Goal: Information Seeking & Learning: Learn about a topic

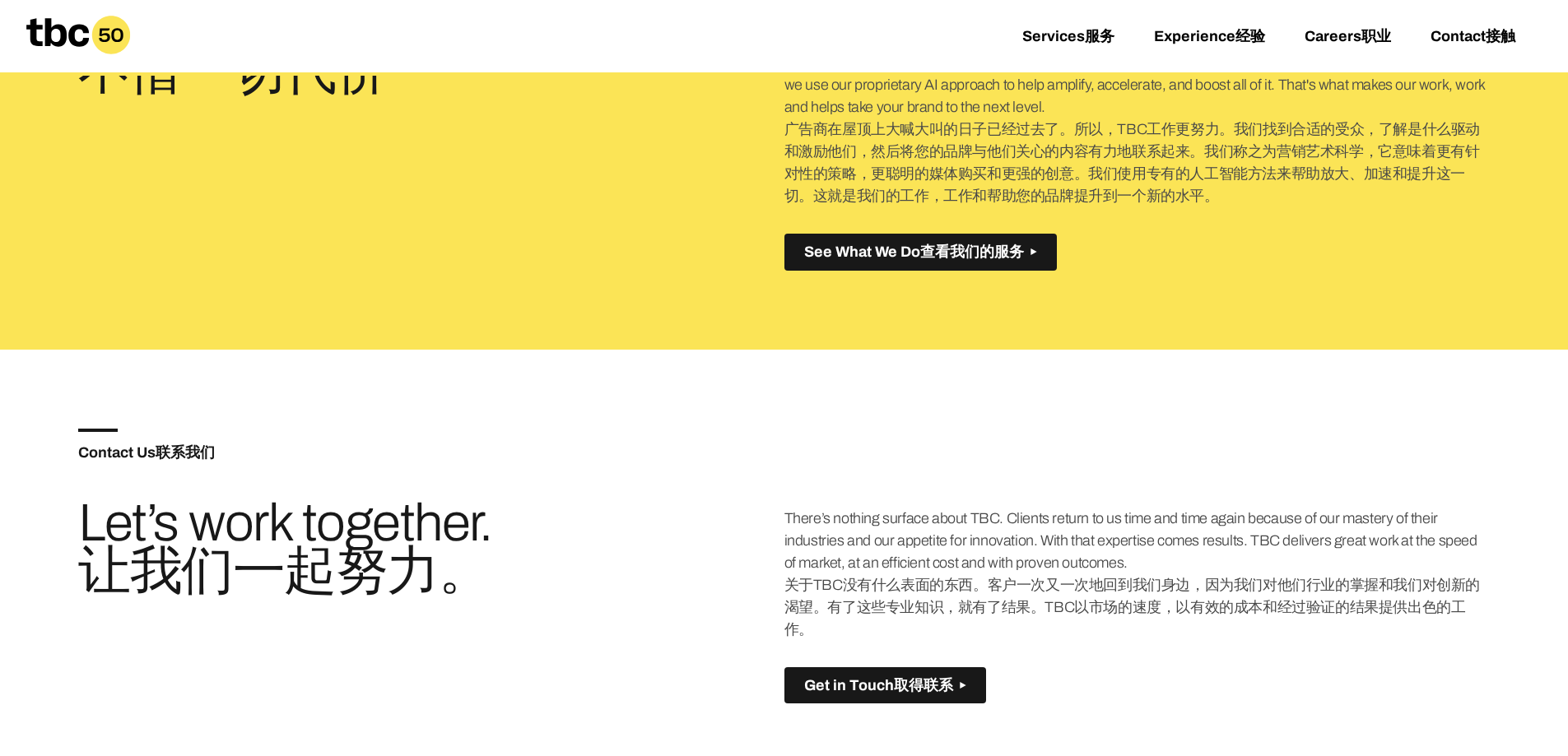
scroll to position [987, 0]
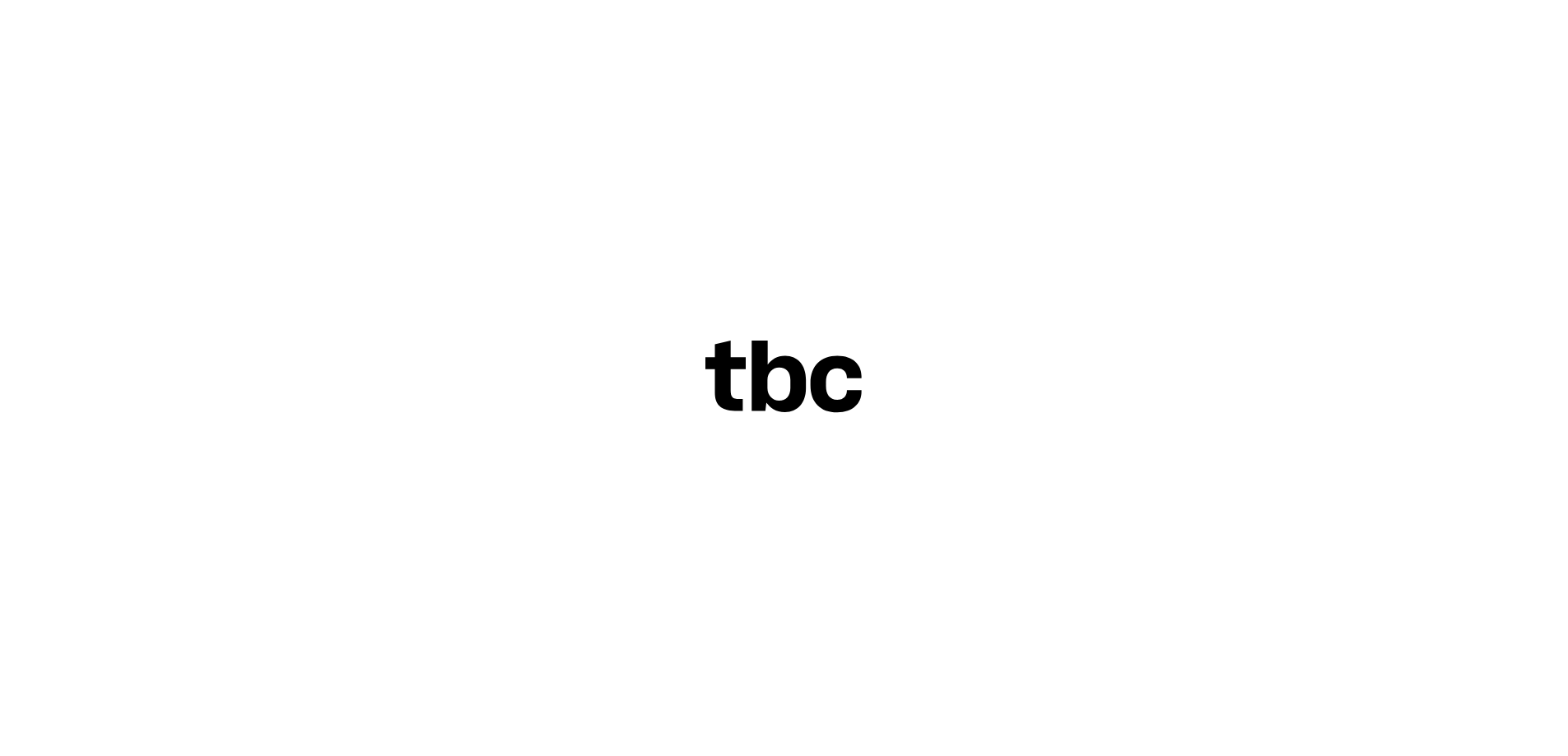
scroll to position [67, 0]
click at [814, 363] on icon at bounding box center [784, 377] width 158 height 73
click at [970, 353] on div at bounding box center [784, 378] width 1568 height 756
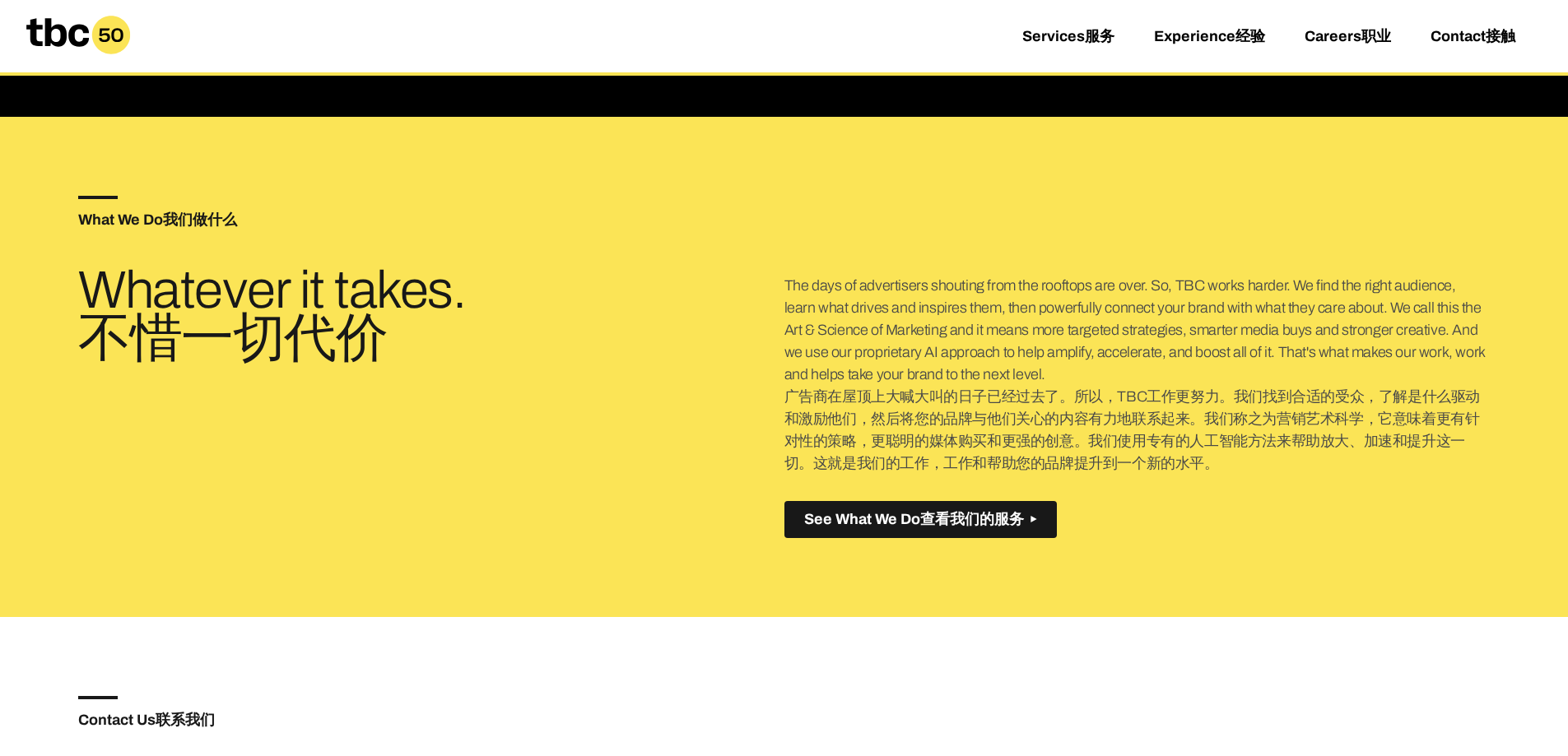
scroll to position [740, 0]
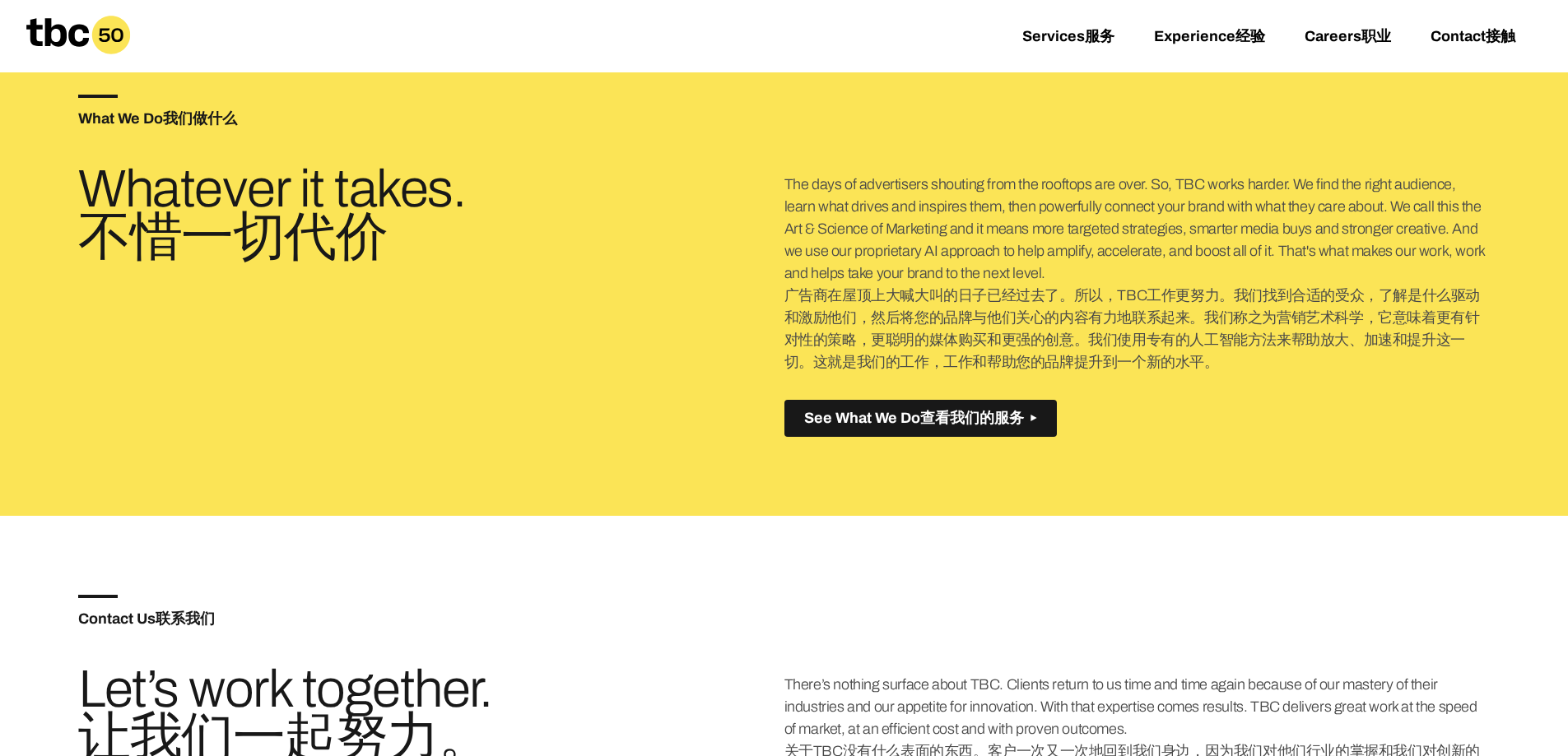
click at [1232, 345] on font "广告商在屋顶上大喊大叫的日子已经过去了。所以，TBC工作更努力。我们找到合适的受众，了解是什么驱动和激励他们，然后将您的品牌与他们关心的内容有力地联系起来。我…" at bounding box center [1132, 328] width 695 height 83
click at [1084, 341] on font "广告商在屋顶上大喊大叫的日子已经过去了。所以，TBC工作更努力。我们找到合适的受众，了解是什么驱动和激励他们，然后将您的品牌与他们关心的内容有力地联系起来。我…" at bounding box center [1132, 328] width 695 height 83
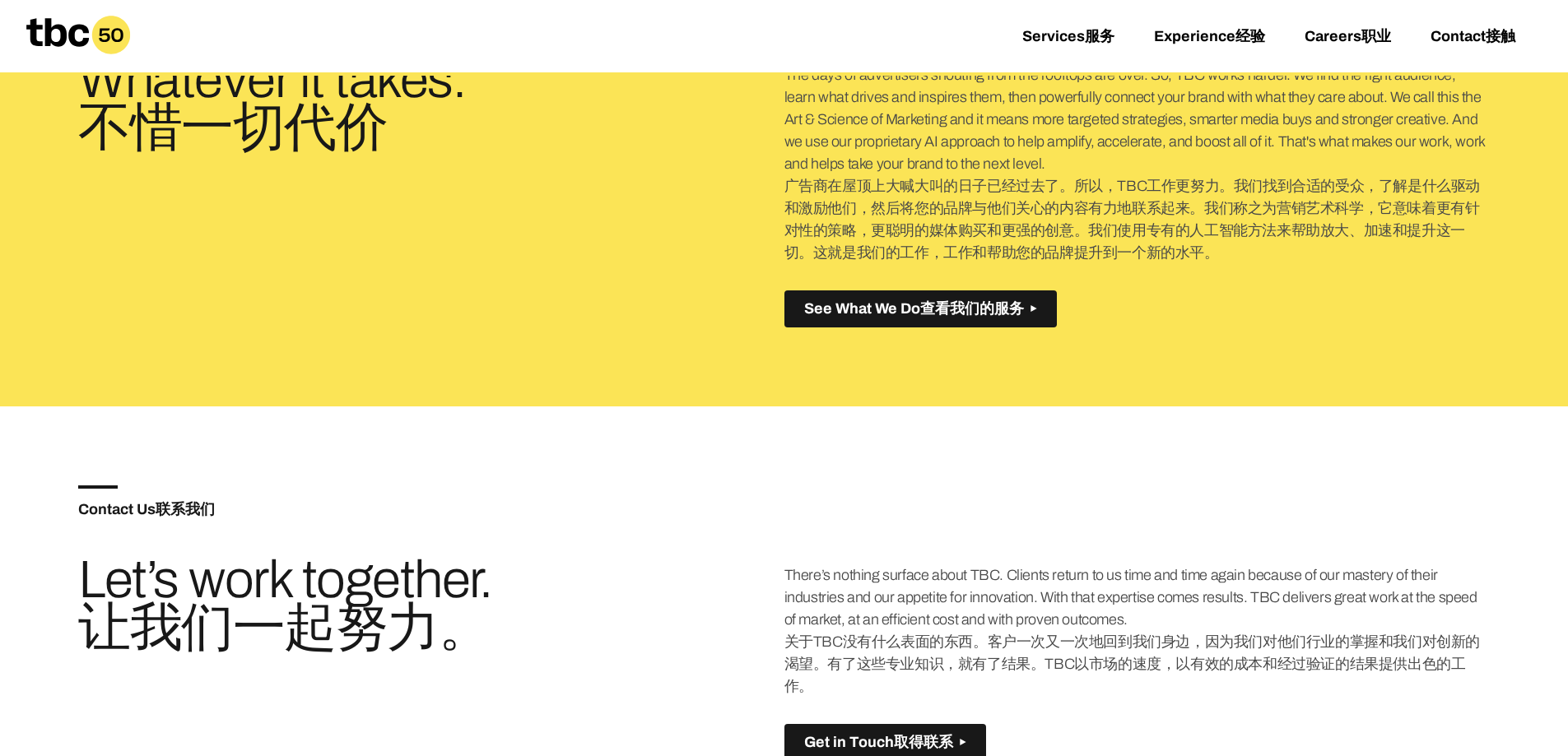
scroll to position [838, 0]
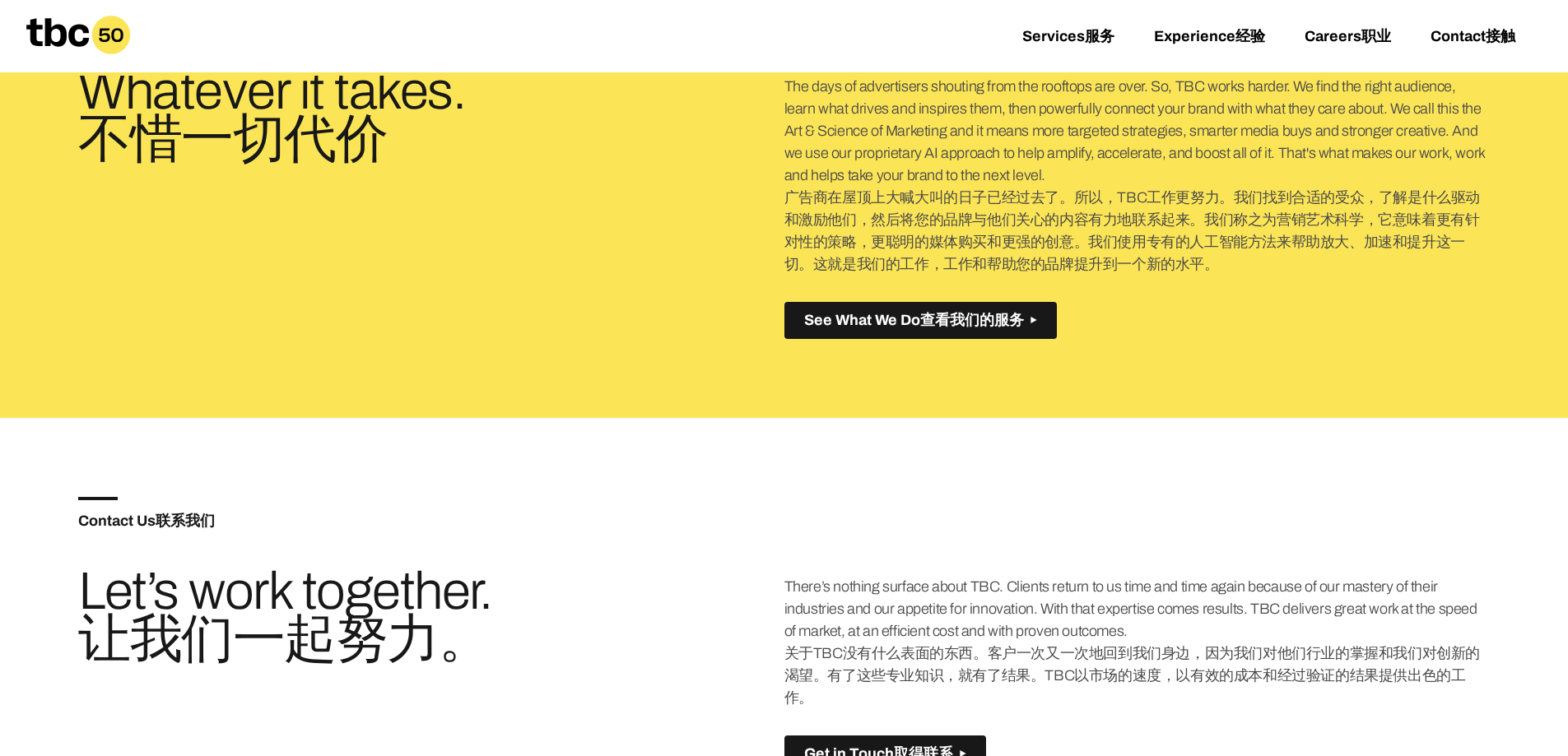
click at [1100, 418] on div "What We Do 我们做什么 Whatever it takes. 不惜一切代价 The days of advertisers shouting fro…" at bounding box center [784, 168] width 1412 height 500
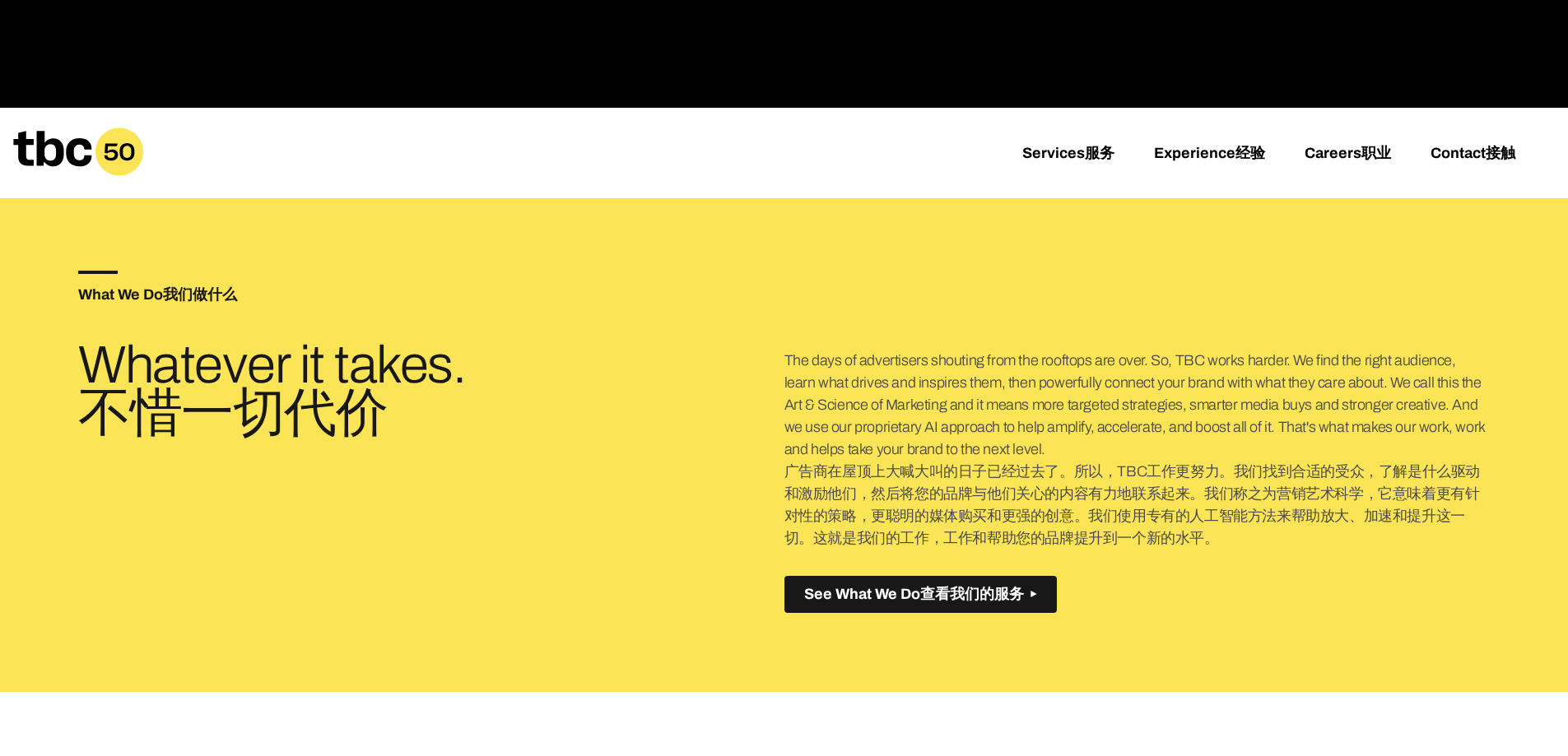
scroll to position [591, 0]
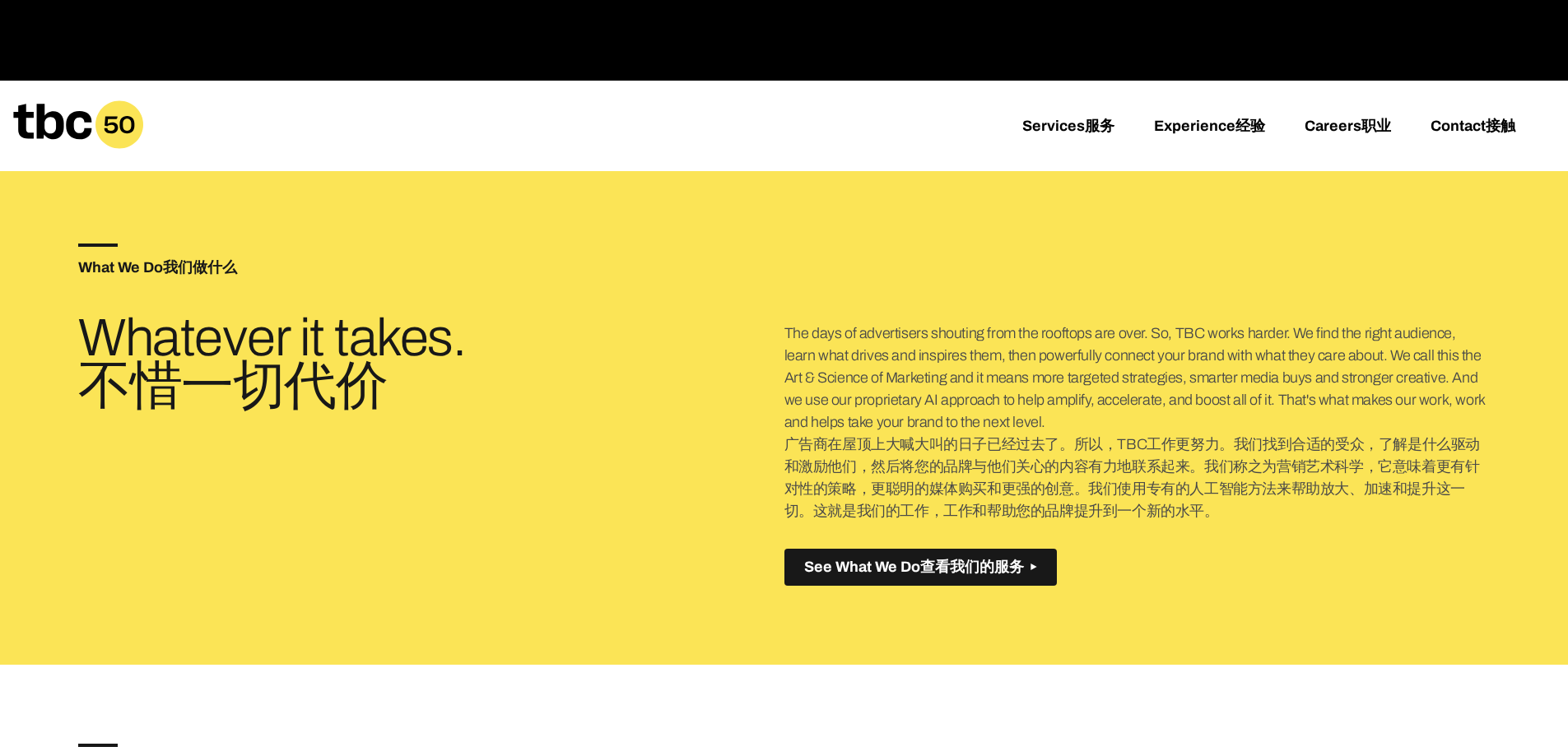
click at [915, 461] on font "广告商在屋顶上大喊大叫的日子已经过去了。所以，TBC工作更努力。我们找到合适的受众，了解是什么驱动和激励他们，然后将您的品牌与他们关心的内容有力地联系起来。我…" at bounding box center [1132, 477] width 695 height 83
click at [843, 456] on font "广告商在屋顶上大喊大叫的日子已经过去了。所以，TBC工作更努力。我们找到合适的受众，了解是什么驱动和激励他们，然后将您的品牌与他们关心的内容有力地联系起来。我…" at bounding box center [1132, 477] width 695 height 83
click at [869, 446] on font "广告商在屋顶上大喊大叫的日子已经过去了。所以，TBC工作更努力。我们找到合适的受众，了解是什么驱动和激励他们，然后将您的品牌与他们关心的内容有力地联系起来。我…" at bounding box center [1132, 477] width 695 height 83
click at [1069, 129] on font "Services" at bounding box center [1054, 126] width 63 height 16
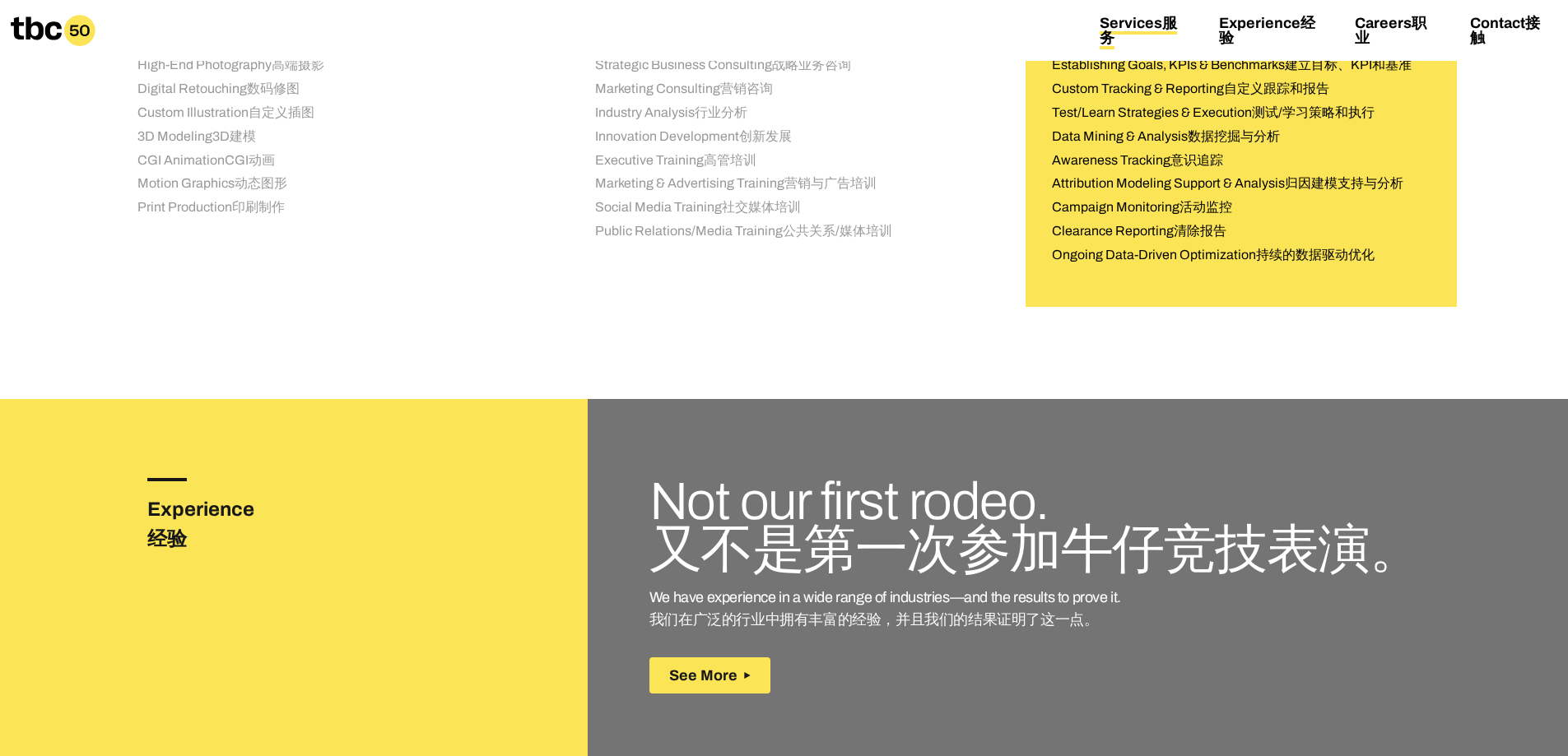
scroll to position [2385, 0]
